Goal: Transaction & Acquisition: Purchase product/service

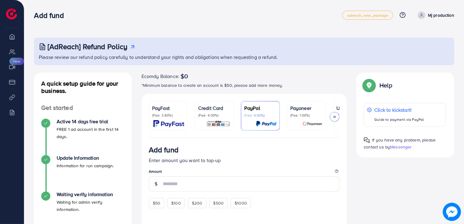
scroll to position [109, 0]
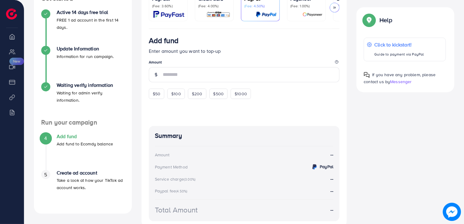
click at [299, 4] on p "(Fee: 1.00%)" at bounding box center [306, 6] width 32 height 5
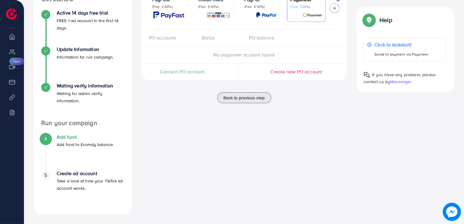
scroll to position [109, 0]
click at [219, 71] on div "Connect PO account" at bounding box center [183, 71] width 82 height 7
click at [203, 75] on span "Connect PO account" at bounding box center [182, 71] width 45 height 7
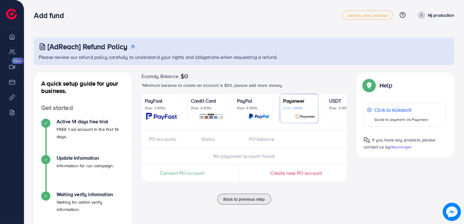
click at [334, 114] on div at bounding box center [345, 116] width 32 height 7
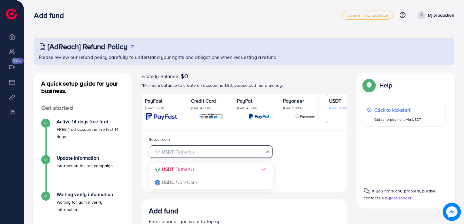
click at [269, 155] on icon "Search for option" at bounding box center [268, 152] width 6 height 6
click at [269, 155] on span "Search for option" at bounding box center [268, 152] width 6 height 7
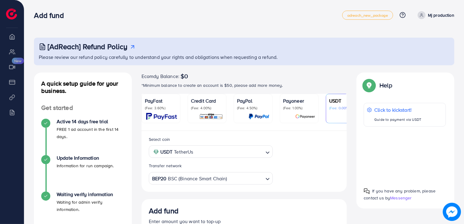
click at [301, 112] on div "Payoneer (Fee: 1.00%)" at bounding box center [299, 108] width 32 height 23
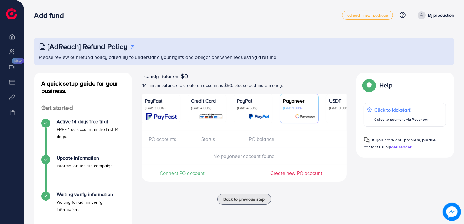
click at [295, 112] on div "Payoneer (Fee: 1.00%)" at bounding box center [299, 108] width 32 height 23
click at [192, 176] on span "Connect PO account" at bounding box center [182, 172] width 45 height 7
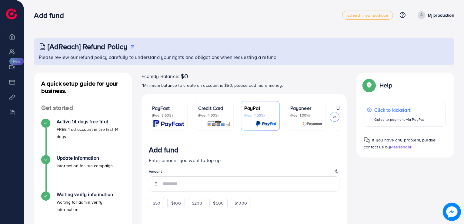
click at [293, 110] on p "Payoneer" at bounding box center [306, 107] width 32 height 7
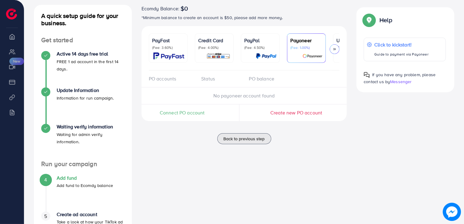
scroll to position [68, 0]
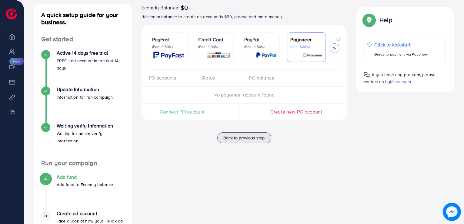
click at [205, 117] on div "Connect PO account" at bounding box center [183, 111] width 82 height 17
click at [199, 115] on span "Connect PO account" at bounding box center [182, 111] width 45 height 7
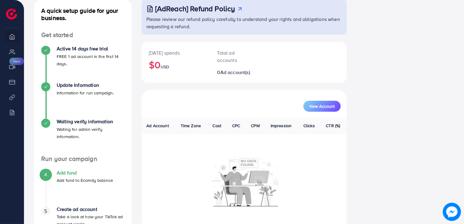
scroll to position [75, 0]
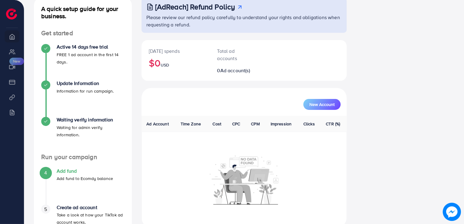
drag, startPoint x: 282, startPoint y: 115, endPoint x: 262, endPoint y: 94, distance: 29.6
click at [262, 94] on div "New Account Ad Account Time Zone Cost CPC CPM Impression Clicks CTR (%)" at bounding box center [244, 157] width 205 height 139
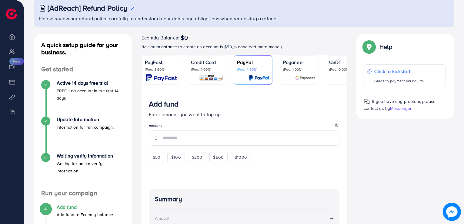
scroll to position [55, 0]
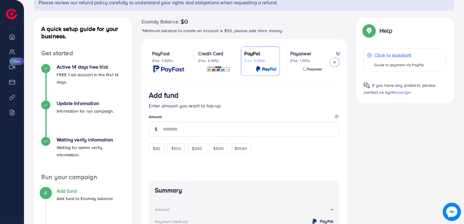
click at [307, 47] on link "Payoneer (Fee: 1.00%)" at bounding box center [306, 60] width 39 height 29
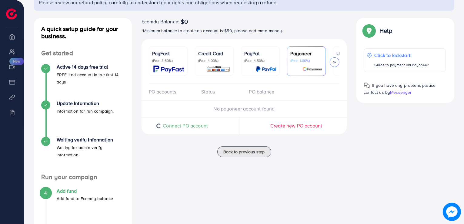
click at [205, 126] on span "Connect PO account" at bounding box center [185, 125] width 45 height 7
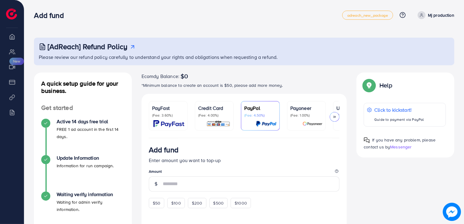
click at [211, 130] on link "Credit Card (Fee: 4.00%)" at bounding box center [214, 115] width 39 height 29
click at [211, 125] on img at bounding box center [218, 123] width 24 height 7
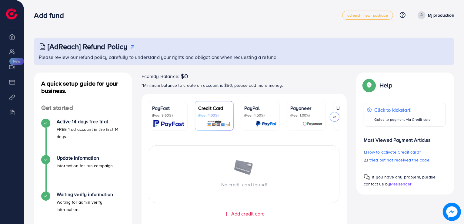
scroll to position [73, 0]
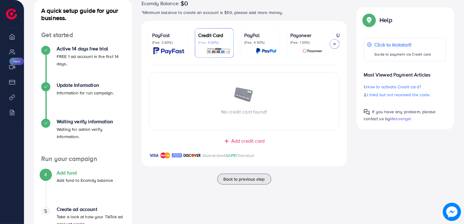
click at [234, 140] on span "Add credit card" at bounding box center [247, 140] width 33 height 7
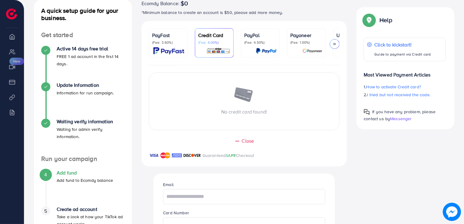
scroll to position [119, 0]
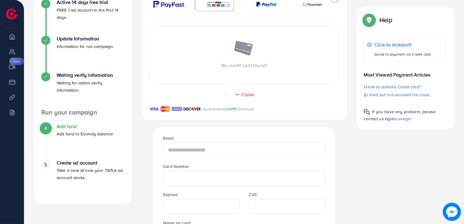
click at [219, 147] on input "text" at bounding box center [244, 149] width 162 height 15
type input "**********"
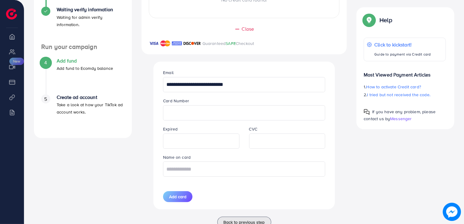
scroll to position [186, 0]
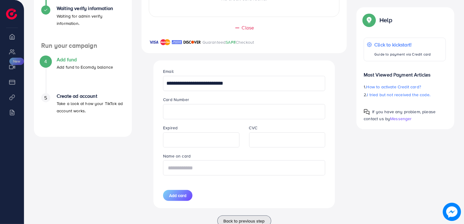
click at [243, 169] on input "text" at bounding box center [244, 167] width 162 height 15
type input "**********"
click at [189, 203] on div "**********" at bounding box center [244, 134] width 172 height 148
click at [184, 194] on span "Add card" at bounding box center [177, 195] width 17 height 6
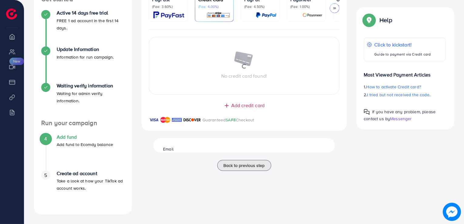
scroll to position [109, 0]
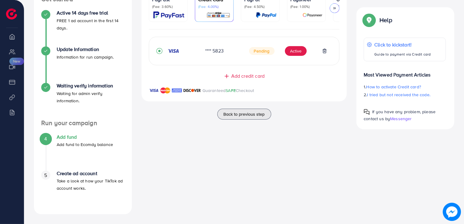
click at [294, 10] on div "Payoneer (Fee: 1.00%)" at bounding box center [306, 7] width 32 height 23
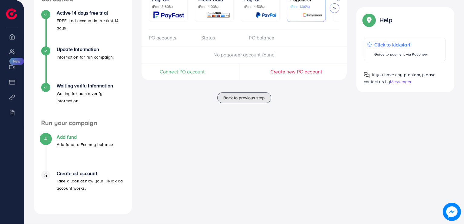
click at [198, 73] on span "Connect PO account" at bounding box center [182, 71] width 45 height 7
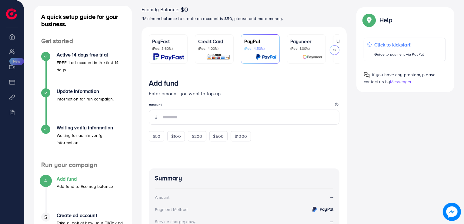
scroll to position [79, 0]
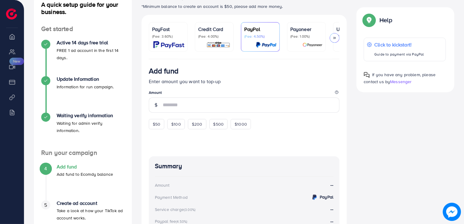
click at [205, 34] on p "(Fee: 4.00%)" at bounding box center [214, 36] width 32 height 5
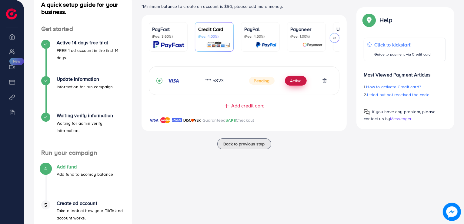
click at [293, 85] on button "Active" at bounding box center [296, 81] width 22 height 10
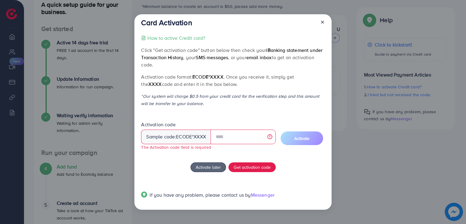
click at [321, 28] on div at bounding box center [320, 23] width 10 height 11
click at [321, 23] on line at bounding box center [322, 22] width 2 height 2
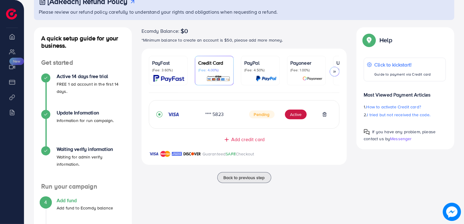
scroll to position [44, 0]
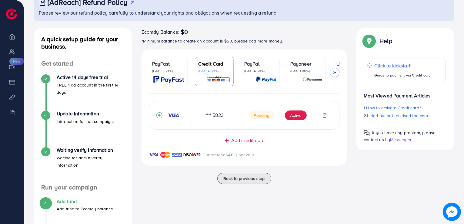
click at [297, 71] on p "(Fee: 1.00%)" at bounding box center [306, 70] width 32 height 5
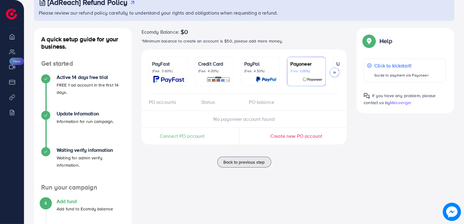
click at [268, 71] on p "(Fee: 4.50%)" at bounding box center [260, 70] width 32 height 5
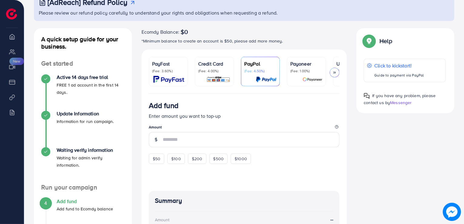
click at [314, 71] on p "(Fee: 1.00%)" at bounding box center [306, 70] width 32 height 5
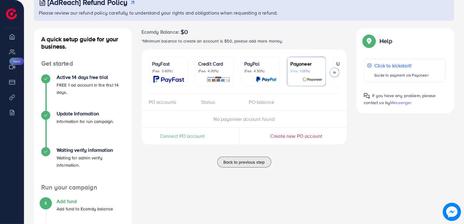
click at [293, 137] on span "Create new PO account" at bounding box center [296, 135] width 52 height 7
click at [199, 134] on span "Connect PO account" at bounding box center [182, 135] width 45 height 7
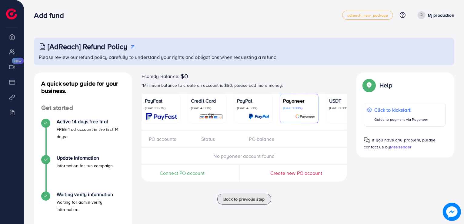
drag, startPoint x: 0, startPoint y: 0, endPoint x: 187, endPoint y: 215, distance: 284.6
click at [187, 215] on div "Ecomdy Balance: $0 *Minimum balance to create an account is $50, please add mor…" at bounding box center [244, 197] width 215 height 250
click at [188, 120] on link "Credit Card (Fee: 4.00%)" at bounding box center [207, 108] width 39 height 29
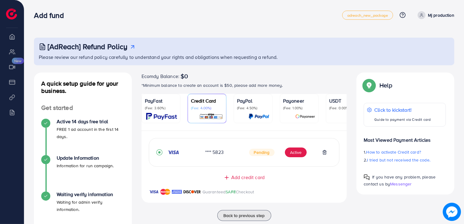
click at [176, 113] on img at bounding box center [161, 116] width 31 height 7
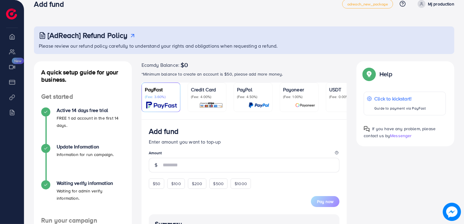
scroll to position [22, 0]
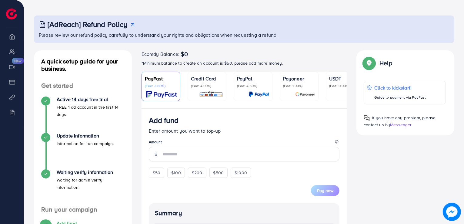
click at [239, 77] on p "PayPal" at bounding box center [253, 78] width 32 height 7
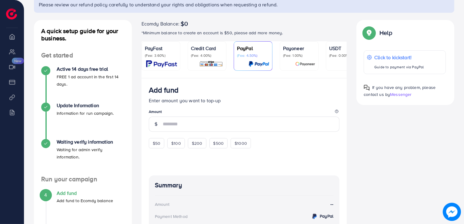
scroll to position [55, 0]
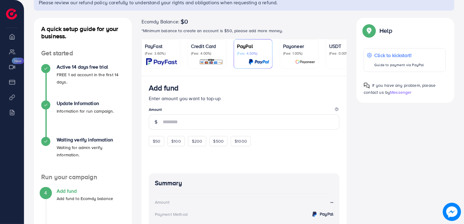
click at [308, 58] on img at bounding box center [305, 61] width 20 height 7
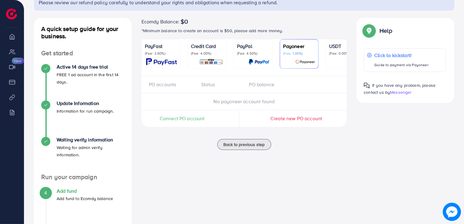
click at [333, 60] on div at bounding box center [345, 61] width 32 height 7
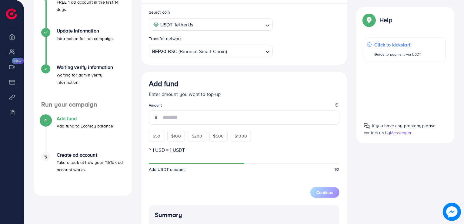
scroll to position [127, 0]
click at [154, 141] on div "$50" at bounding box center [156, 135] width 15 height 10
type input "**"
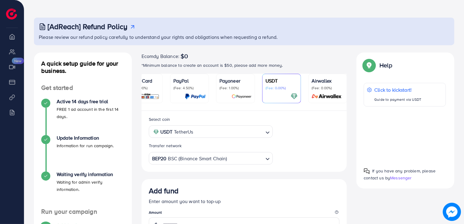
scroll to position [0, 0]
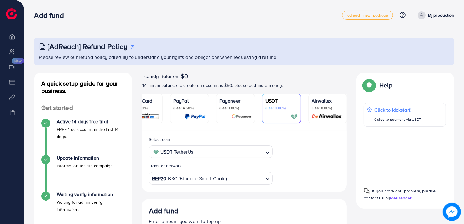
click at [238, 153] on input "Search for option" at bounding box center [229, 151] width 68 height 9
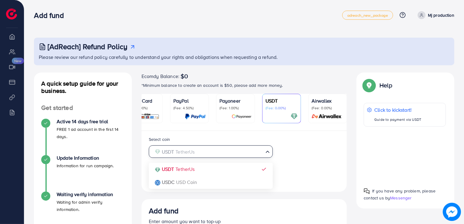
click at [217, 172] on div "Select coin USDT TetherUs Loading... USDT TetherUs USDC USD Coin Transfer netwo…" at bounding box center [244, 159] width 201 height 49
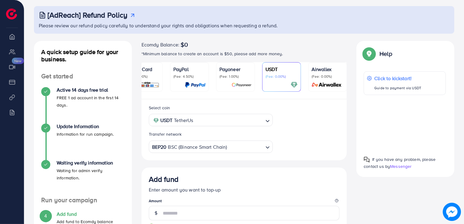
scroll to position [32, 0]
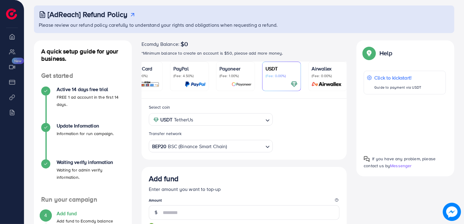
click at [211, 152] on div "BEP20 BSC (Binance Smart Chain) Loading..." at bounding box center [211, 146] width 124 height 12
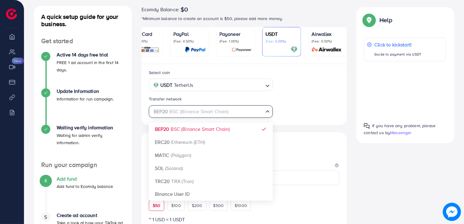
scroll to position [68, 0]
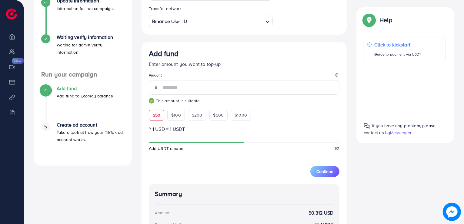
scroll to position [168, 0]
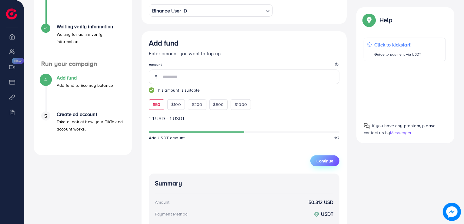
click at [332, 163] on span "Continue" at bounding box center [324, 161] width 17 height 6
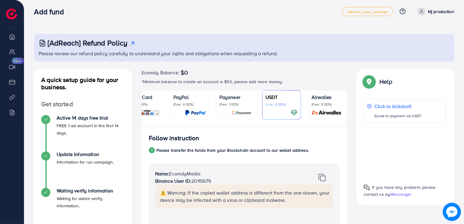
scroll to position [0, 0]
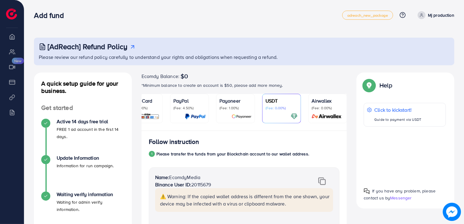
click at [205, 110] on p "(Fee: 4.50%)" at bounding box center [189, 107] width 32 height 5
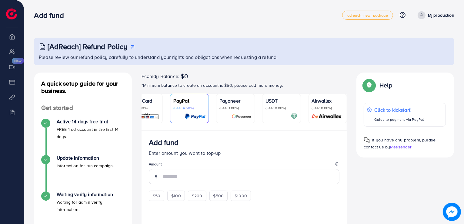
click at [243, 96] on link "Payoneer (Fee: 1.00%)" at bounding box center [235, 108] width 39 height 29
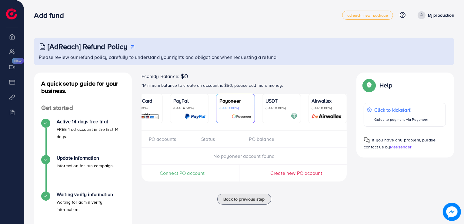
click at [263, 135] on div "PO accounts Status PO balance" at bounding box center [244, 139] width 205 height 17
click at [321, 103] on p "Airwallex" at bounding box center [328, 100] width 32 height 7
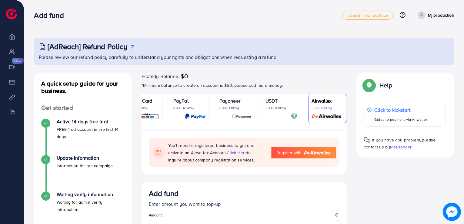
click at [286, 113] on div at bounding box center [281, 116] width 32 height 7
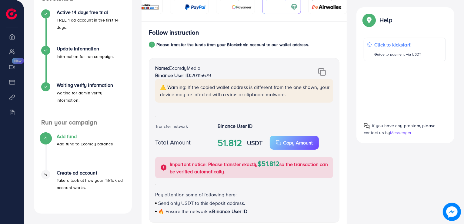
scroll to position [99, 0]
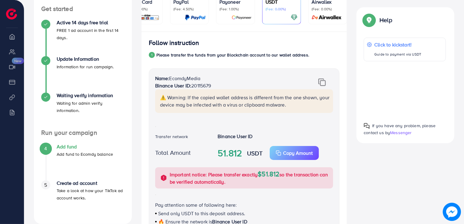
click at [248, 119] on div "⚠️ Warning: If the copied wallet address is different from the one shown, your …" at bounding box center [244, 104] width 188 height 31
click at [254, 20] on link "Payoneer (Fee: 1.00%)" at bounding box center [235, 9] width 39 height 29
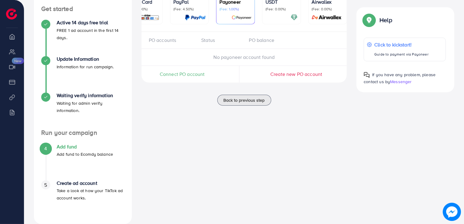
click at [197, 77] on span "Connect PO account" at bounding box center [182, 74] width 45 height 7
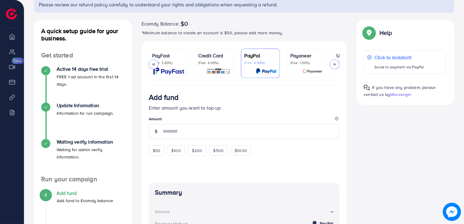
scroll to position [0, 78]
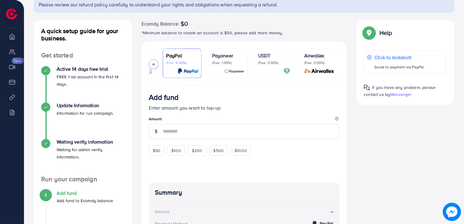
click at [274, 66] on div "USDT (Fee: 0.00%)" at bounding box center [274, 63] width 32 height 23
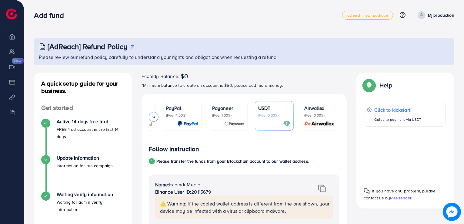
click at [324, 123] on img at bounding box center [319, 123] width 34 height 7
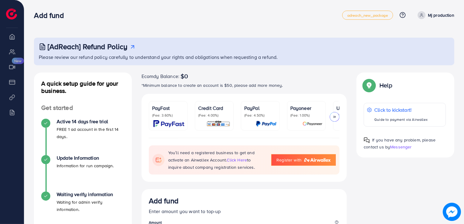
click at [169, 115] on p "(Fee: 3.60%)" at bounding box center [168, 115] width 32 height 5
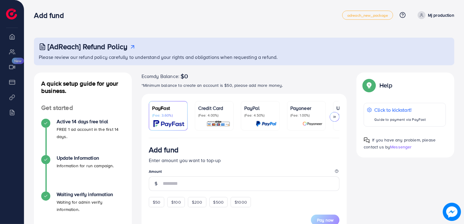
click at [320, 114] on p "(Fee: 1.00%)" at bounding box center [306, 115] width 32 height 5
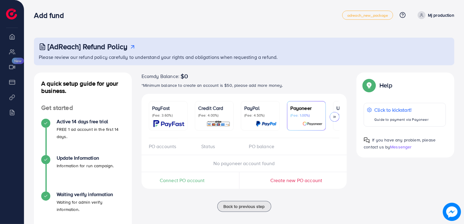
click at [183, 179] on span "Connect PO account" at bounding box center [182, 180] width 45 height 7
